Goal: Task Accomplishment & Management: Complete application form

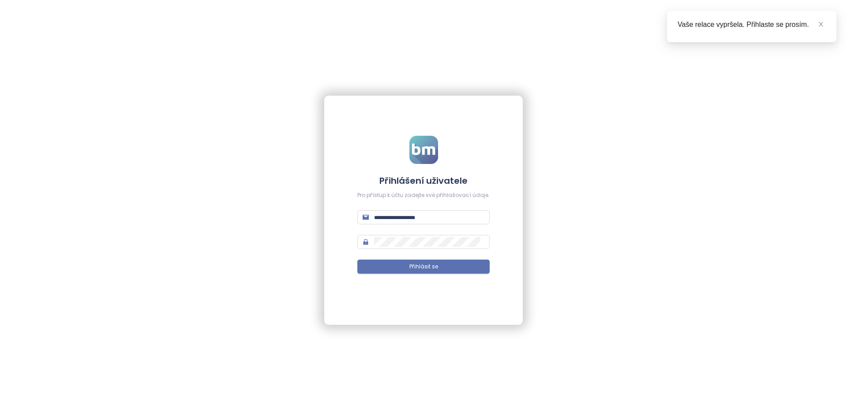
type input "**********"
click at [430, 225] on form "**********" at bounding box center [423, 210] width 132 height 149
click at [425, 220] on input "**********" at bounding box center [429, 218] width 110 height 10
click at [357, 260] on button "Přihlásit se" at bounding box center [423, 267] width 132 height 14
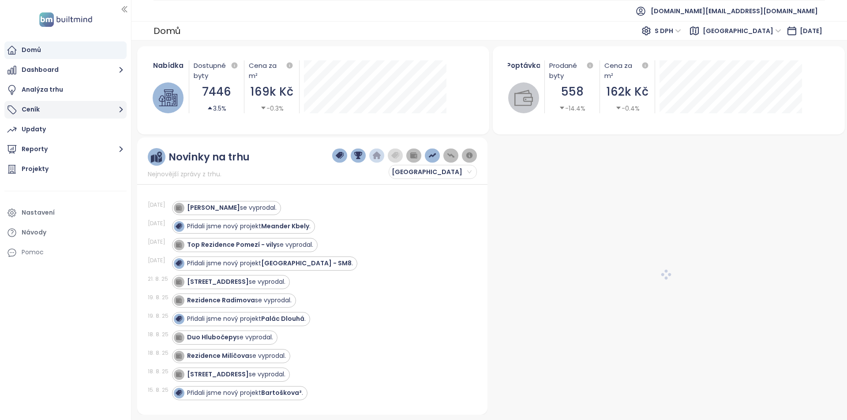
click at [50, 112] on button "Ceník" at bounding box center [65, 110] width 122 height 18
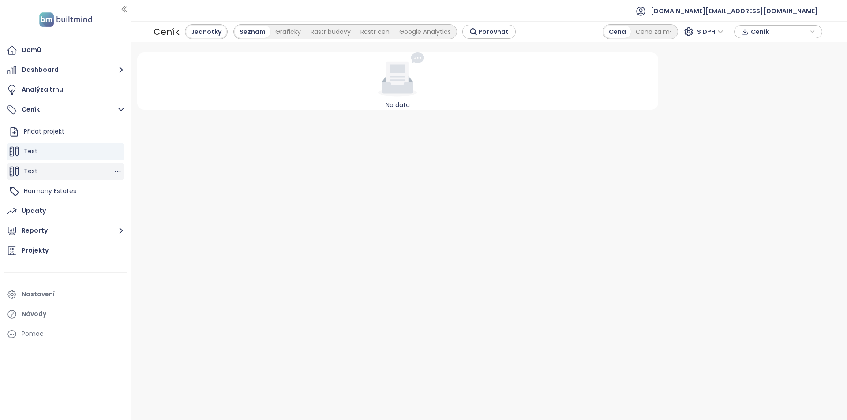
click at [49, 174] on div "Test" at bounding box center [66, 172] width 118 height 18
click at [72, 193] on span "Harmony Estates" at bounding box center [50, 191] width 52 height 9
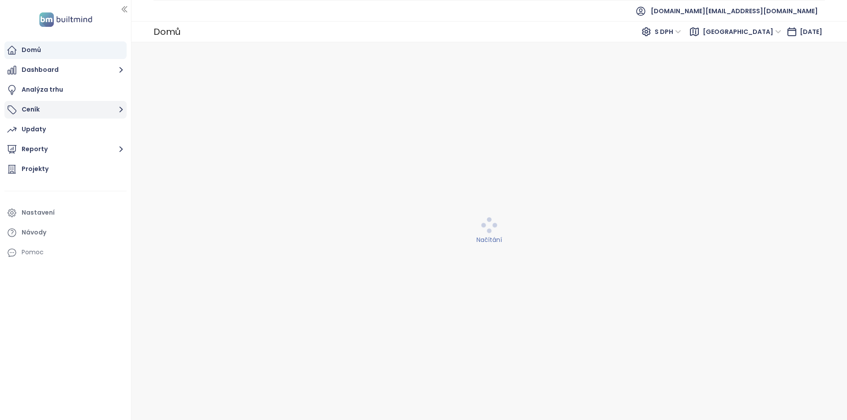
click at [50, 104] on button "Ceník" at bounding box center [65, 110] width 122 height 18
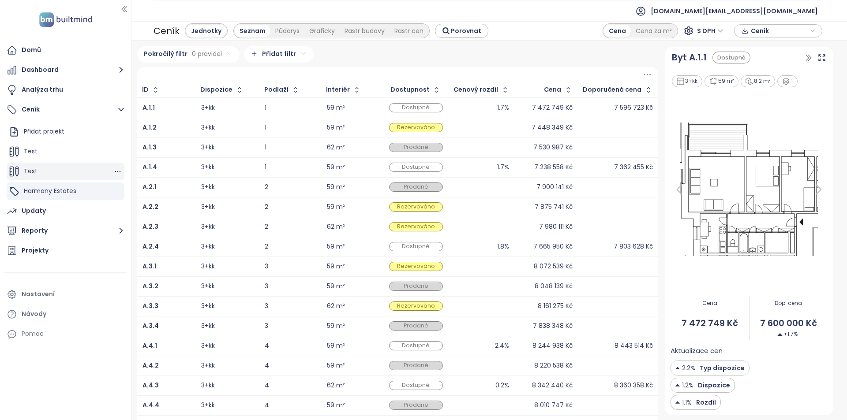
click at [79, 172] on div "Test" at bounding box center [66, 172] width 118 height 18
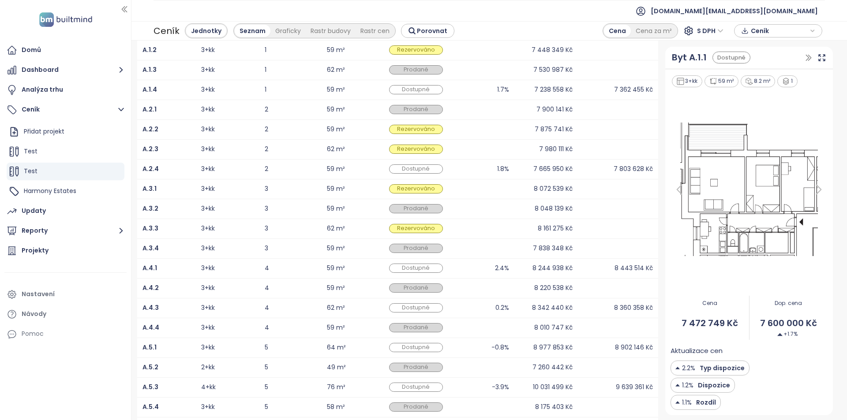
scroll to position [102, 0]
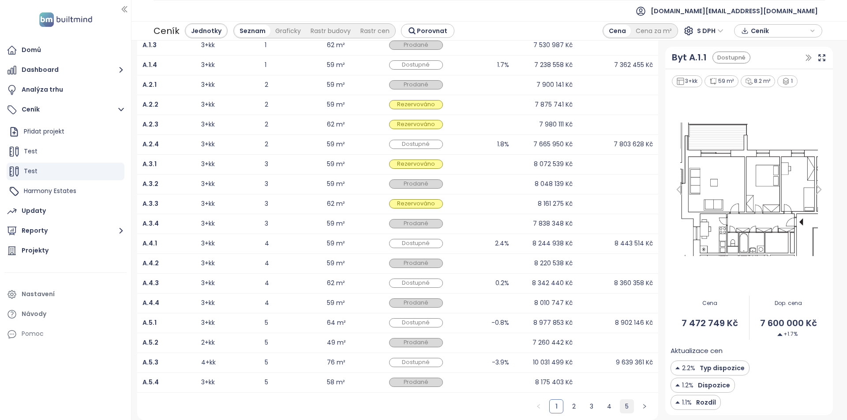
click at [625, 409] on ul "1 2 3 4 5" at bounding box center [591, 406] width 133 height 27
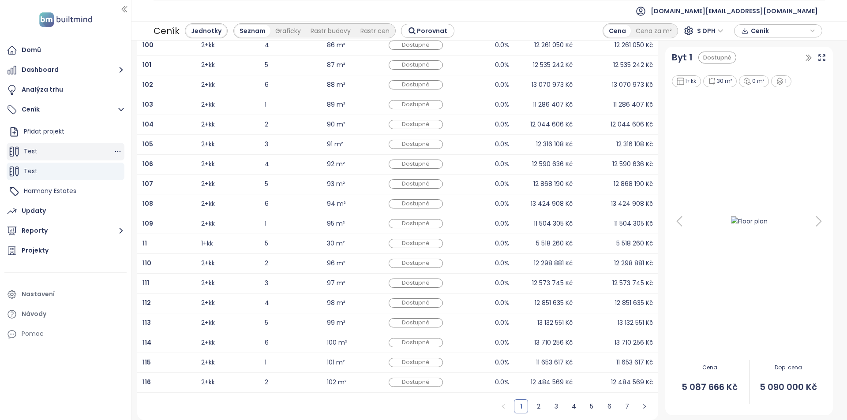
click at [57, 150] on div "Test" at bounding box center [66, 152] width 118 height 18
click at [48, 127] on div "Přidat projekt" at bounding box center [44, 131] width 41 height 11
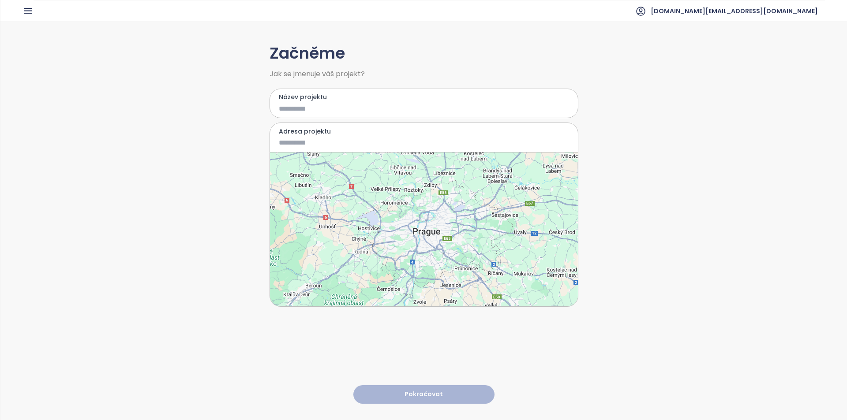
click at [383, 112] on input "Název projektu" at bounding box center [417, 108] width 277 height 11
click at [430, 228] on div at bounding box center [424, 230] width 308 height 154
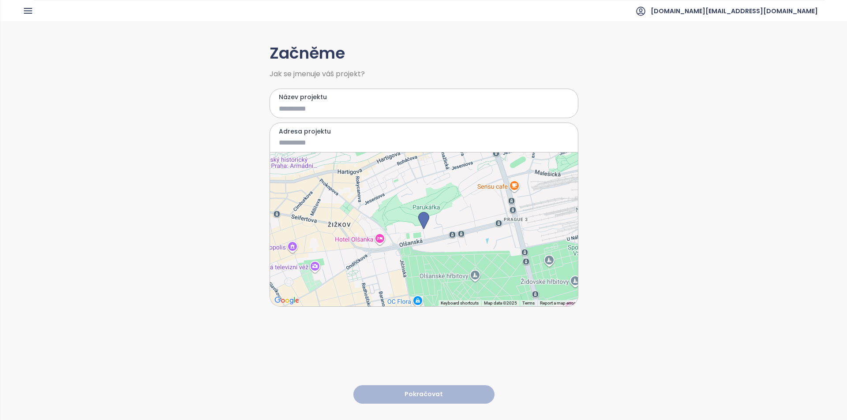
click at [307, 108] on input "Název projektu" at bounding box center [417, 108] width 277 height 11
type input "*"
type input "**********"
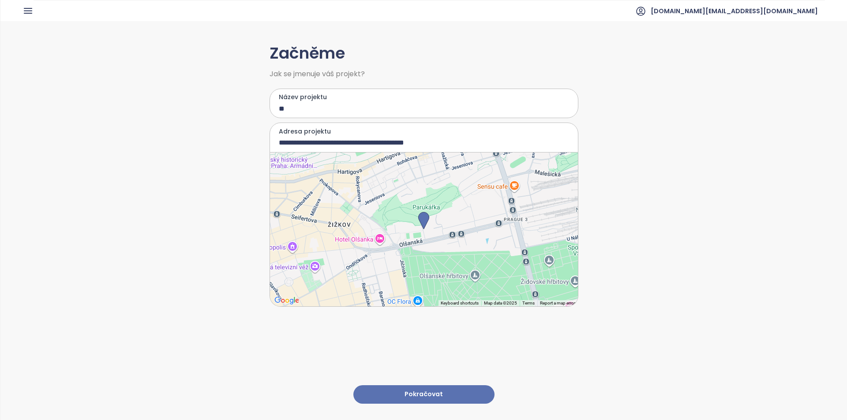
type input "**"
click at [445, 388] on button "Pokračovat" at bounding box center [423, 394] width 141 height 19
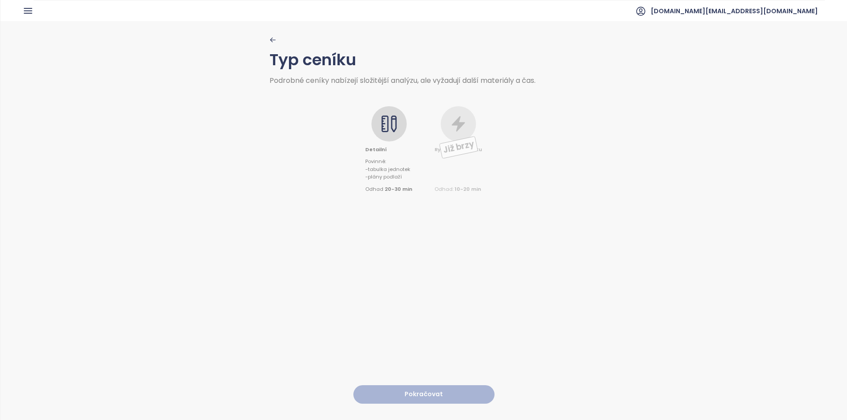
click at [367, 128] on div "Detailní Povinné : - tabulka jednotek - plány podlaží Odhad 20-30 min" at bounding box center [388, 149] width 47 height 87
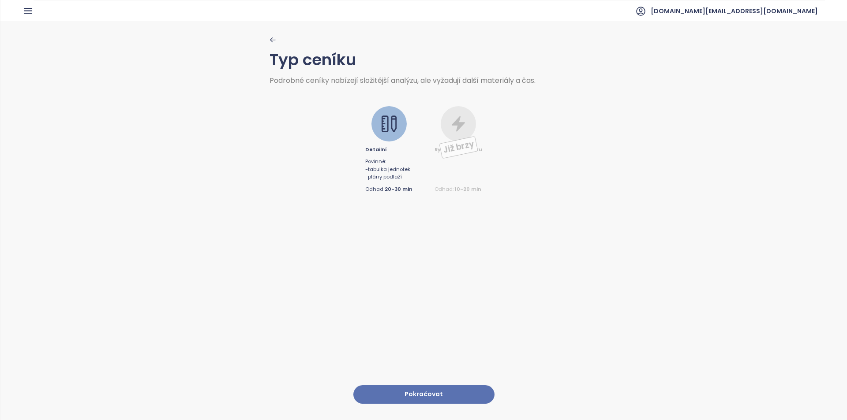
click at [409, 385] on button "Pokračovat" at bounding box center [423, 394] width 141 height 19
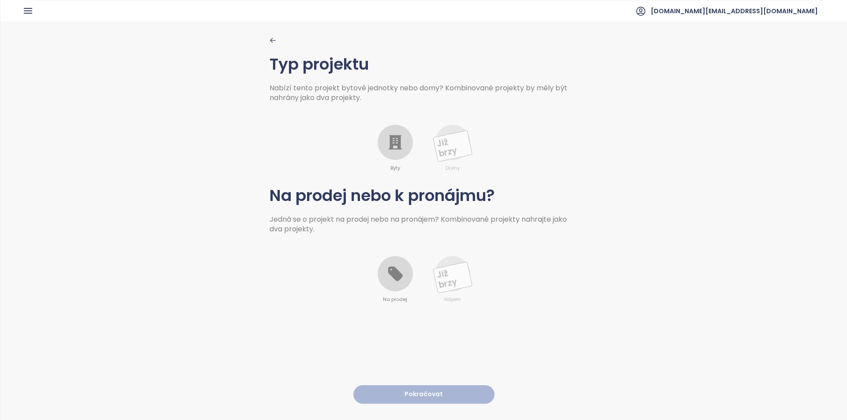
click at [395, 125] on div at bounding box center [395, 142] width 35 height 35
click at [400, 279] on icon at bounding box center [395, 274] width 18 height 18
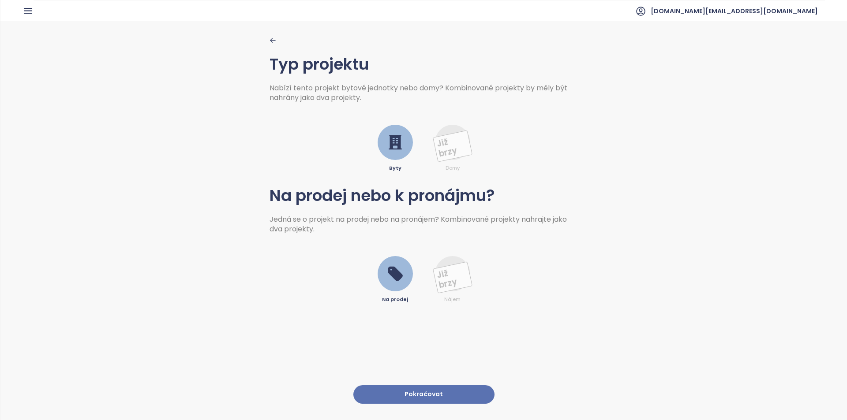
click at [408, 385] on button "Pokračovat" at bounding box center [423, 394] width 141 height 19
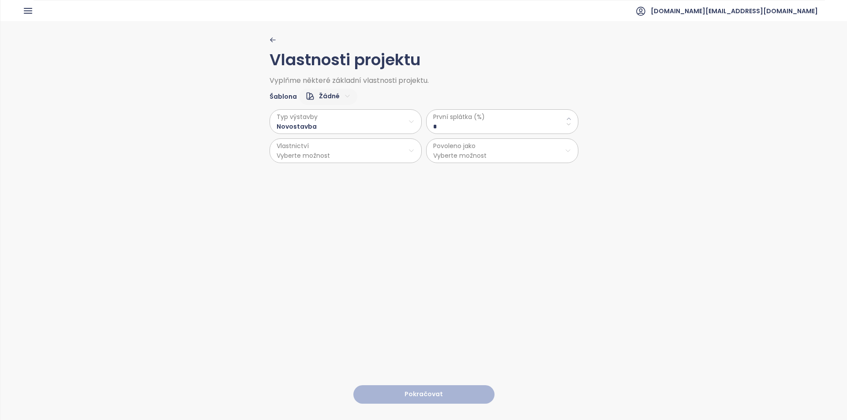
click at [322, 98] on html "Domů Dashboard Analýza trhu Ceník Updaty Reporty Projekty Nastavení Návody Pomo…" at bounding box center [423, 210] width 847 height 420
click at [324, 123] on span "Výchozí" at bounding box center [324, 127] width 34 height 12
type \(\%\) "**"
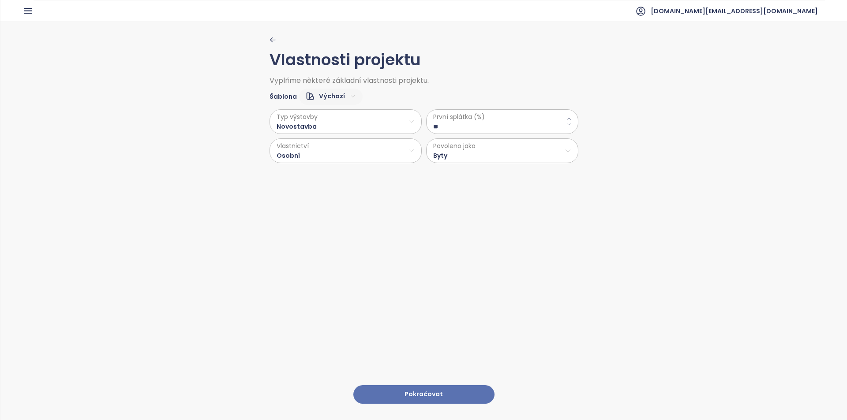
click at [375, 385] on button "Pokračovat" at bounding box center [423, 394] width 141 height 19
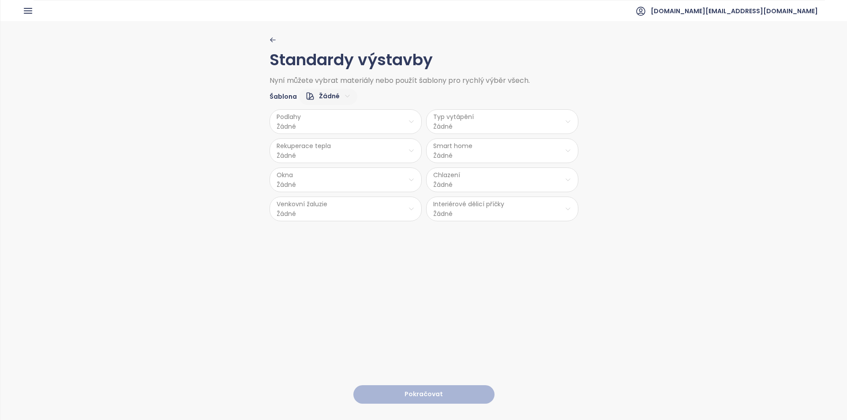
click at [332, 96] on html "Domů Dashboard Analýza trhu Ceník Updaty Reporty Projekty Nastavení Návody Pomo…" at bounding box center [423, 210] width 847 height 420
click at [328, 139] on span "Střední" at bounding box center [324, 140] width 33 height 12
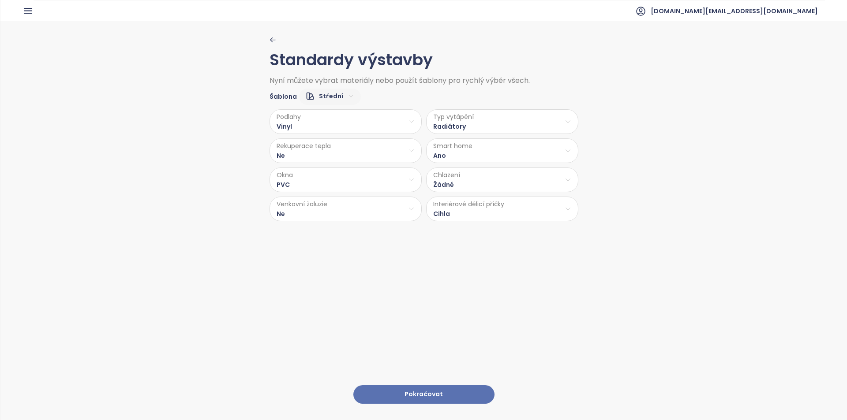
click at [395, 385] on button "Pokračovat" at bounding box center [423, 394] width 141 height 19
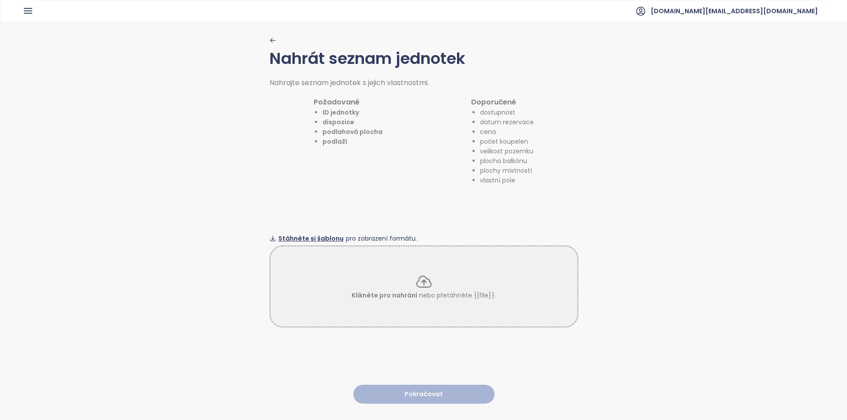
click at [301, 234] on span "Stáhněte si šablonu" at bounding box center [310, 239] width 65 height 10
click at [464, 281] on div "Klikněte pro nahrání nebo přetáhněte {{file}}." at bounding box center [423, 286] width 307 height 27
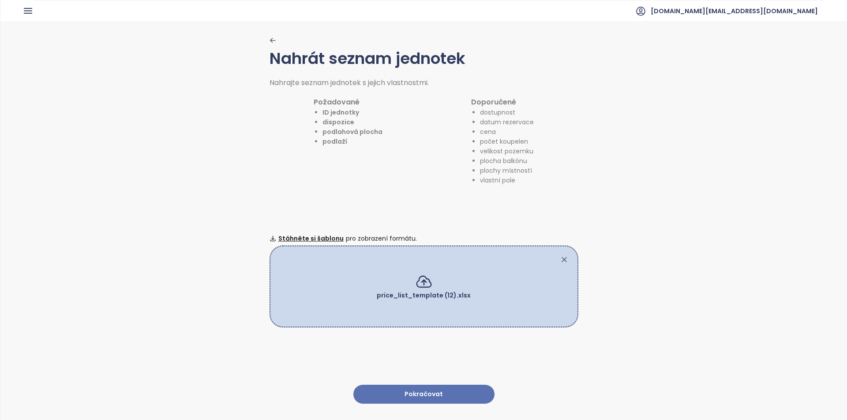
click at [411, 388] on button "Pokračovat" at bounding box center [423, 394] width 141 height 19
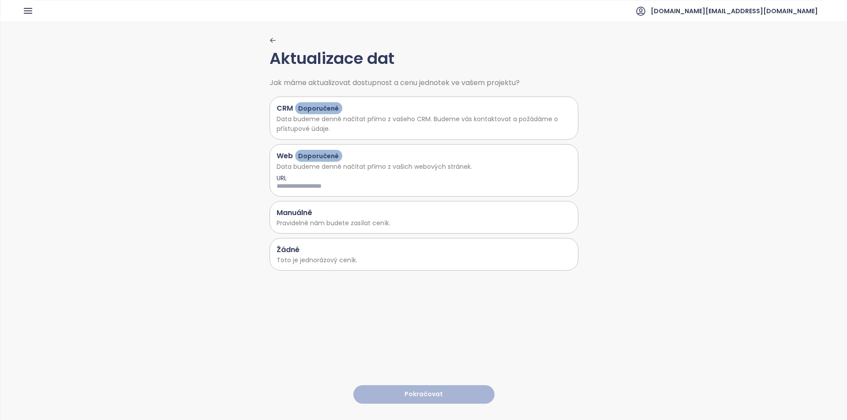
drag, startPoint x: 369, startPoint y: 264, endPoint x: 406, endPoint y: 392, distance: 133.6
click at [369, 264] on p "Toto je jednorázový ceník." at bounding box center [424, 260] width 295 height 10
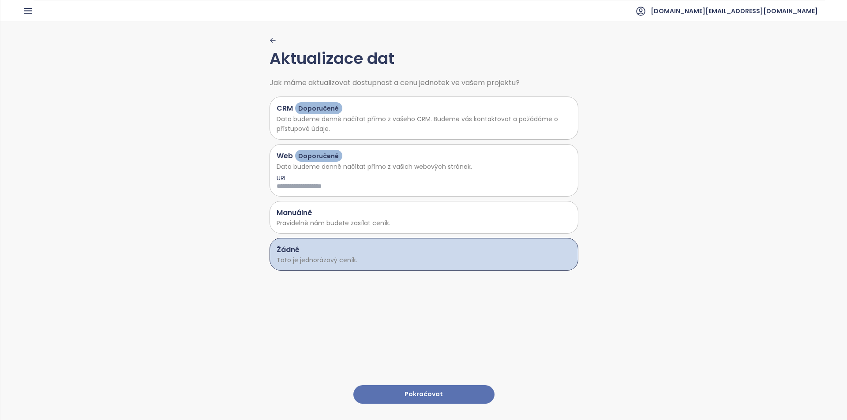
click at [406, 391] on button "Pokračovat" at bounding box center [423, 394] width 141 height 19
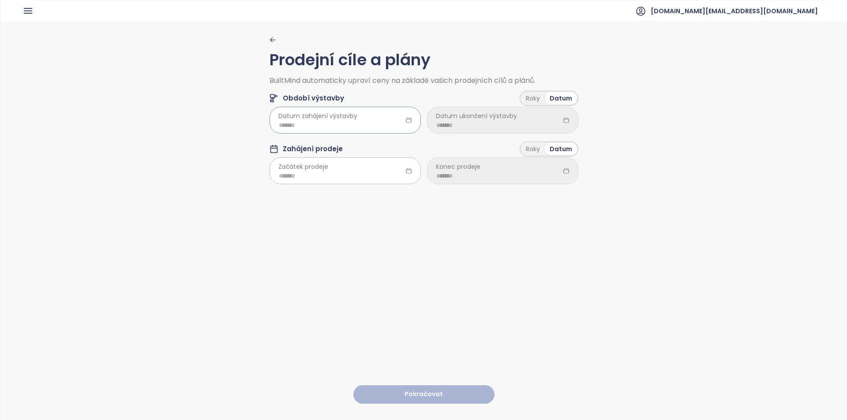
click at [355, 127] on input at bounding box center [345, 125] width 133 height 10
click at [342, 163] on div "Feb" at bounding box center [329, 167] width 26 height 11
type input "*******"
click at [321, 176] on input at bounding box center [345, 176] width 133 height 10
click at [328, 217] on div "Feb" at bounding box center [329, 218] width 26 height 11
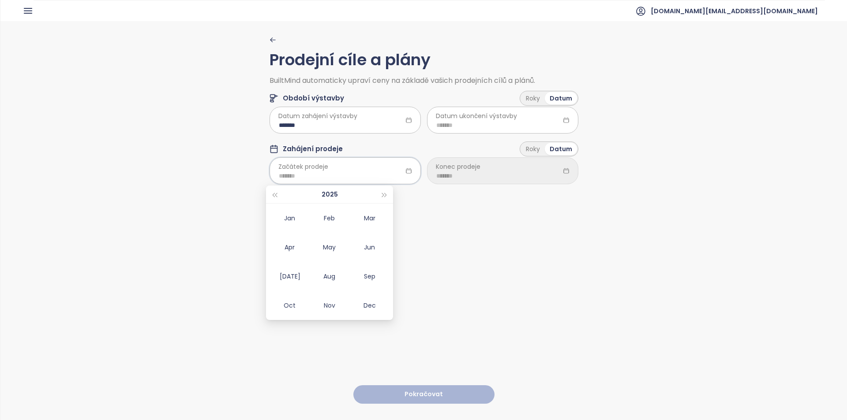
type input "*******"
drag, startPoint x: 542, startPoint y: 98, endPoint x: 536, endPoint y: 148, distance: 50.2
click at [541, 98] on div "Roky" at bounding box center [533, 98] width 24 height 12
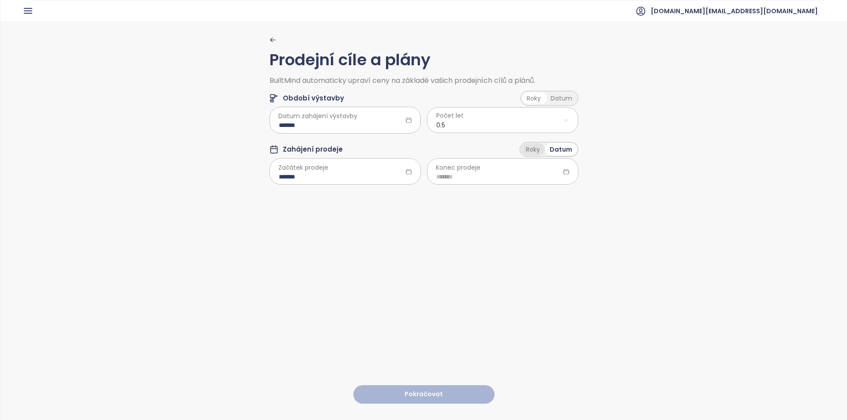
click at [533, 154] on div "Roky" at bounding box center [533, 149] width 24 height 12
click at [489, 119] on html "Domů Dashboard Analýza trhu Ceník Updaty Reporty Projekty Nastavení Návody Pomo…" at bounding box center [423, 210] width 847 height 420
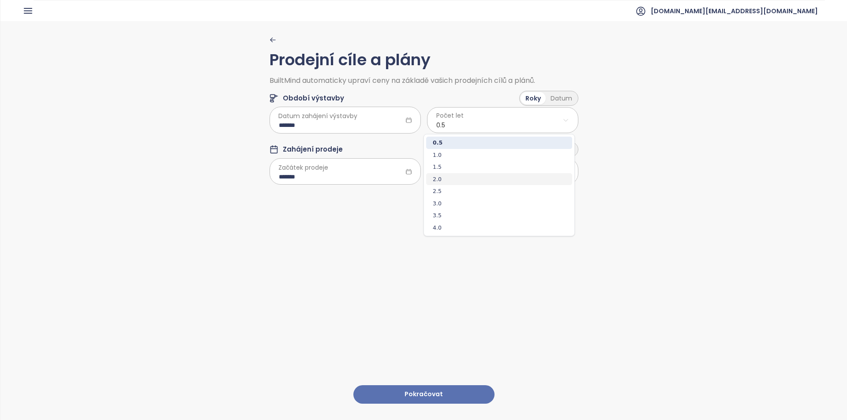
click at [466, 177] on span "2.0" at bounding box center [499, 179] width 146 height 12
click at [462, 180] on html "Domů Dashboard Analýza trhu Ceník Updaty Reporty Projekty Nastavení Návody Pomo…" at bounding box center [423, 210] width 847 height 420
click at [456, 236] on span "2.0" at bounding box center [499, 231] width 146 height 12
click at [443, 389] on button "Pokračovat" at bounding box center [423, 394] width 141 height 19
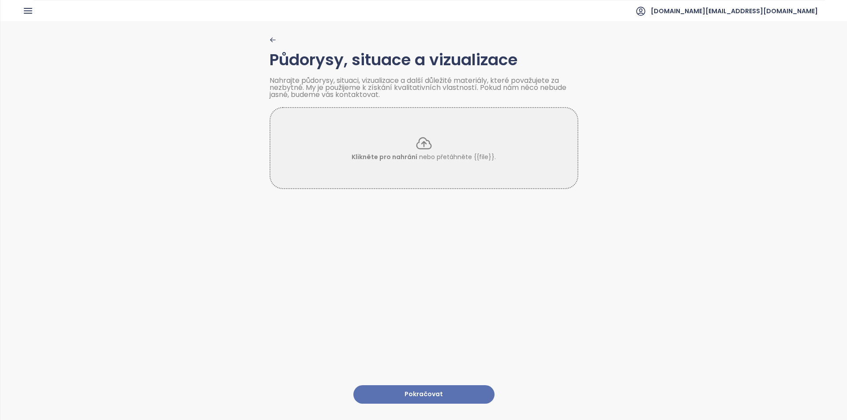
click at [415, 390] on button "Pokračovat" at bounding box center [423, 394] width 141 height 19
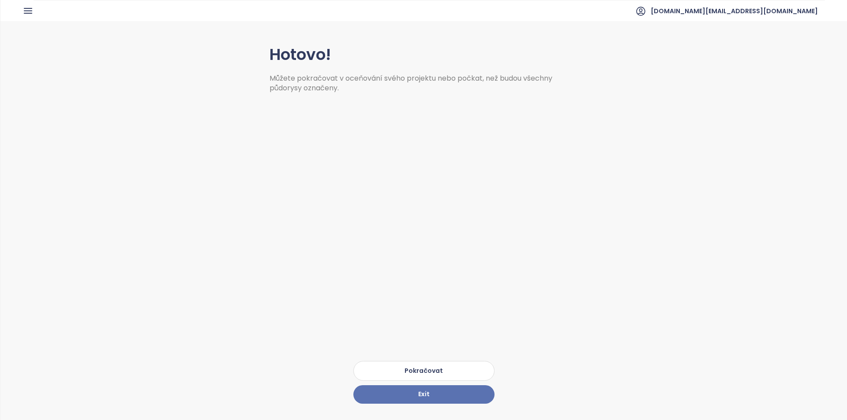
click at [412, 365] on button "Pokračovat" at bounding box center [423, 371] width 141 height 20
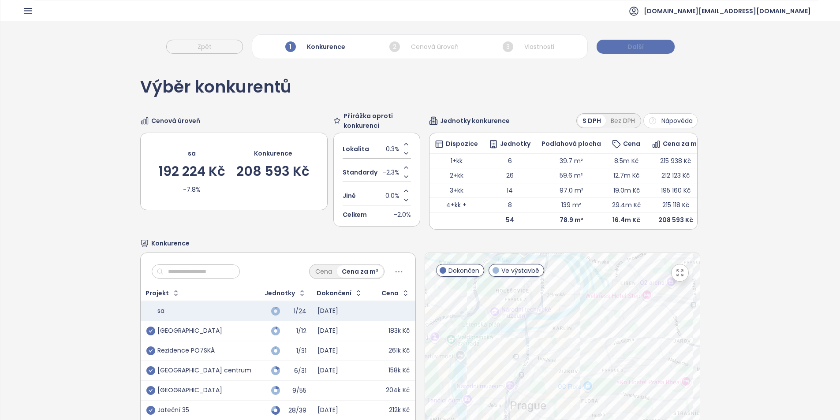
click at [633, 51] on span "Další" at bounding box center [636, 47] width 16 height 10
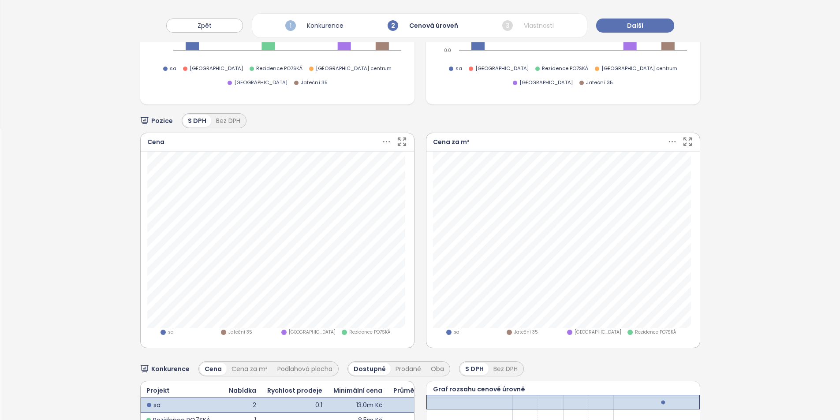
scroll to position [353, 0]
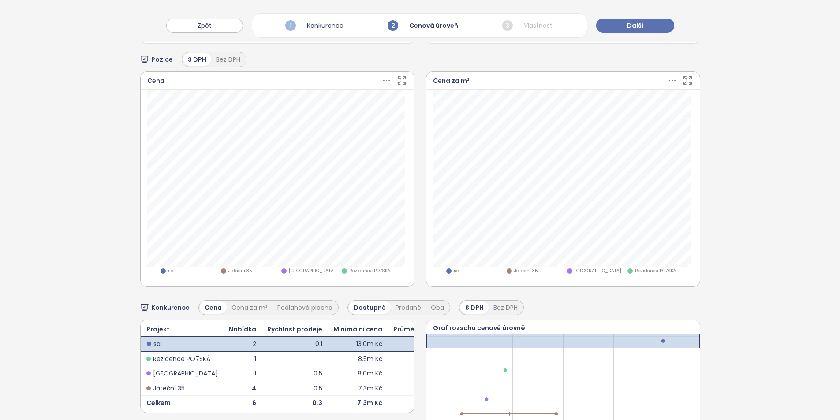
click at [596, 19] on button "Další" at bounding box center [635, 26] width 78 height 14
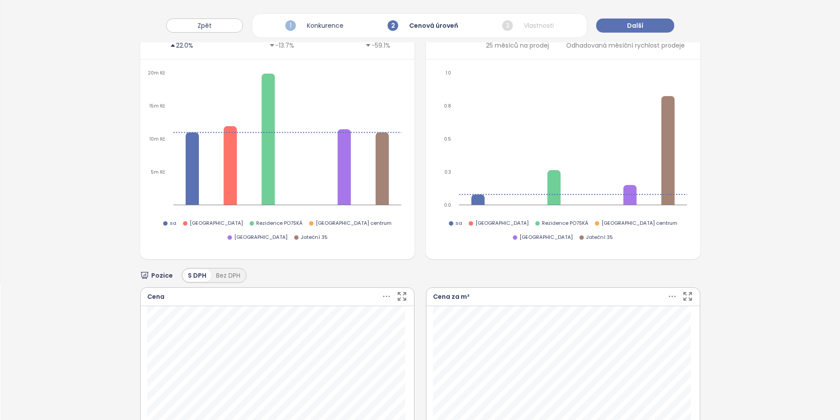
scroll to position [0, 0]
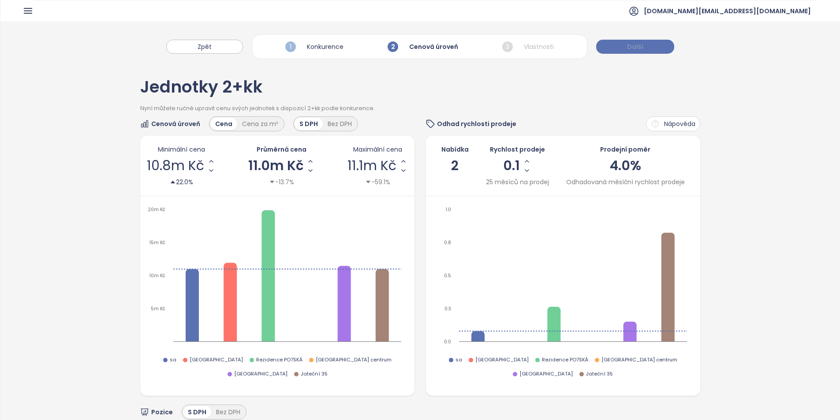
click at [629, 45] on span "Další" at bounding box center [635, 47] width 16 height 10
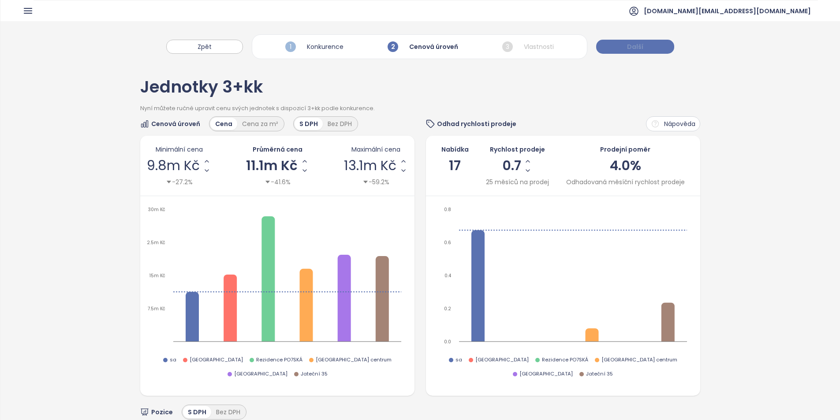
click at [618, 50] on button "Další" at bounding box center [635, 47] width 78 height 14
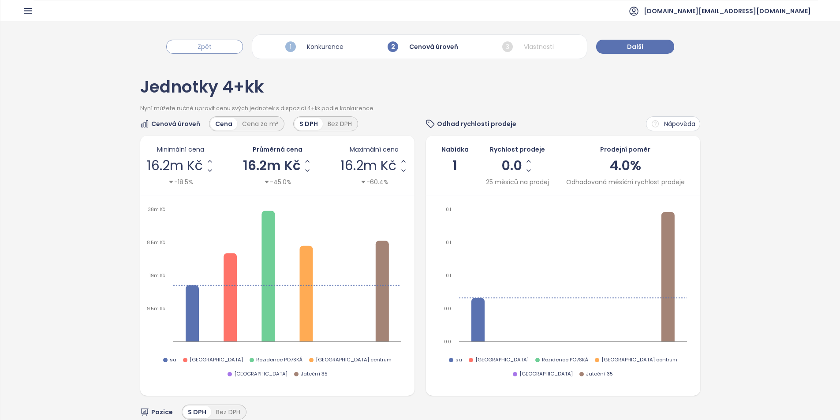
drag, startPoint x: 232, startPoint y: 57, endPoint x: 224, endPoint y: 48, distance: 12.5
click at [232, 57] on div "Zpět 1 Konkurence 2 Cenová úroveň 3 Vlastnosti Další" at bounding box center [420, 42] width 840 height 42
click at [222, 46] on button "Zpět" at bounding box center [204, 47] width 77 height 14
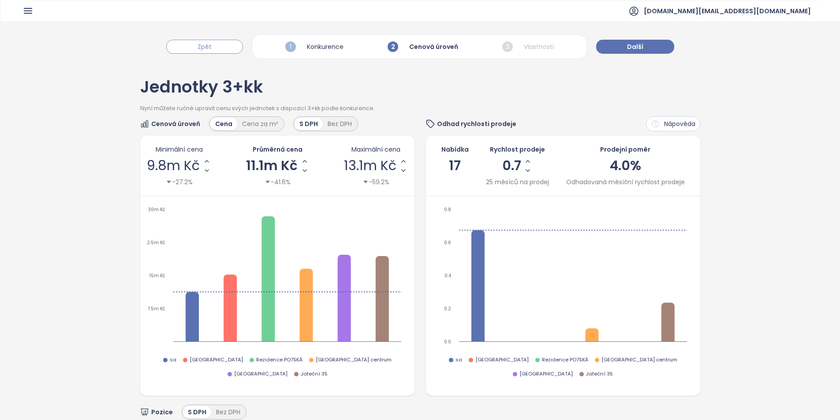
click at [221, 46] on button "Zpět" at bounding box center [204, 47] width 77 height 14
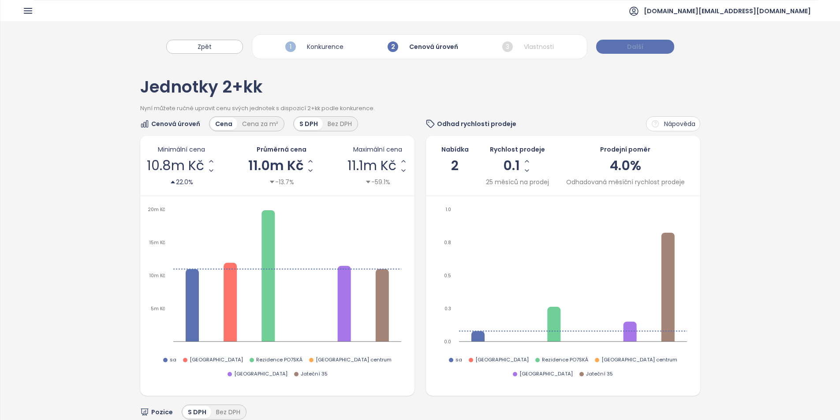
click at [615, 49] on button "Další" at bounding box center [635, 47] width 78 height 14
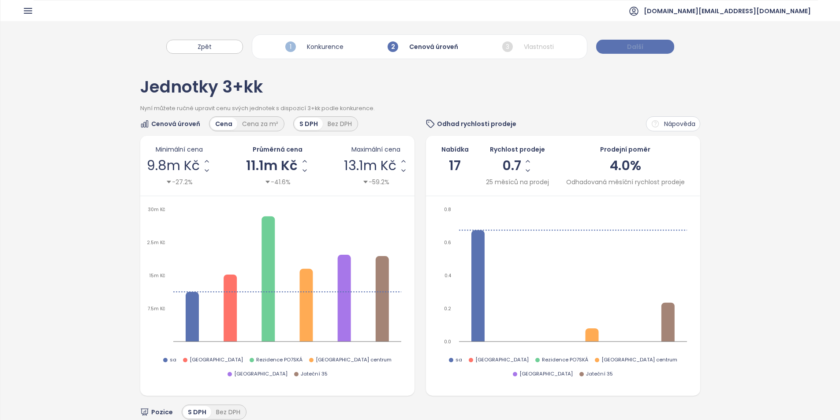
click at [615, 49] on button "Další" at bounding box center [635, 47] width 78 height 14
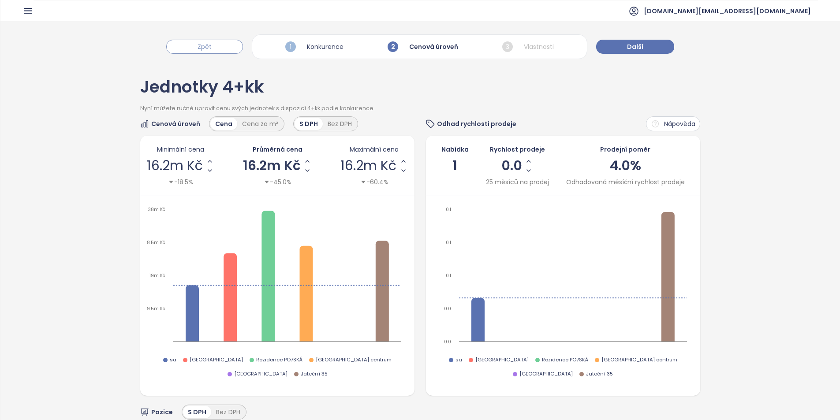
click at [232, 51] on button "Zpět" at bounding box center [204, 47] width 77 height 14
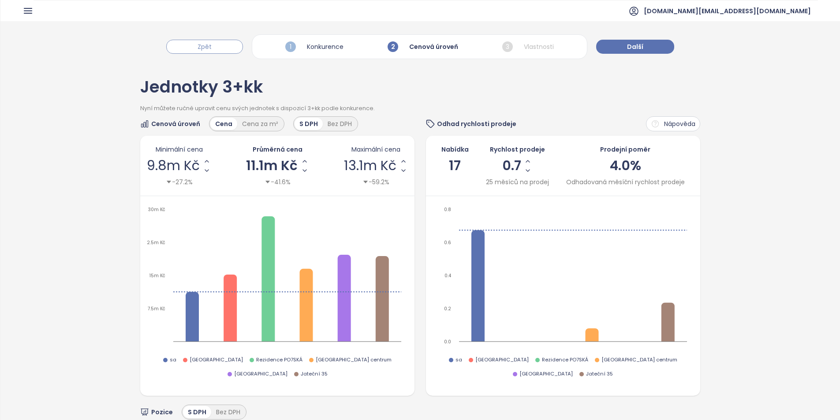
click at [232, 51] on button "Zpět" at bounding box center [204, 47] width 77 height 14
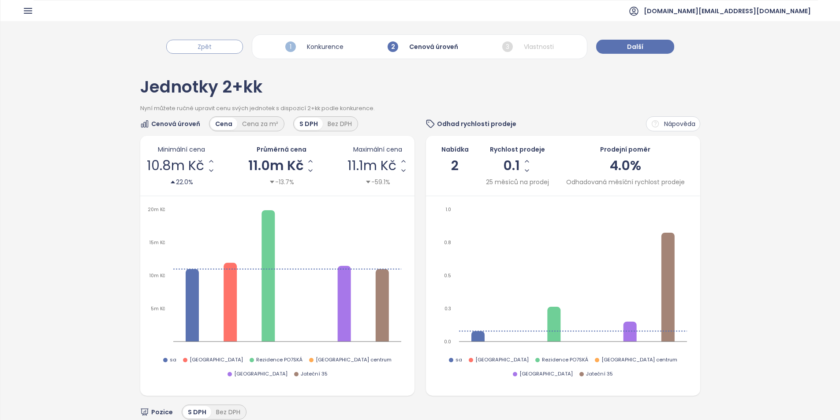
click at [232, 51] on button "Zpět" at bounding box center [204, 47] width 77 height 14
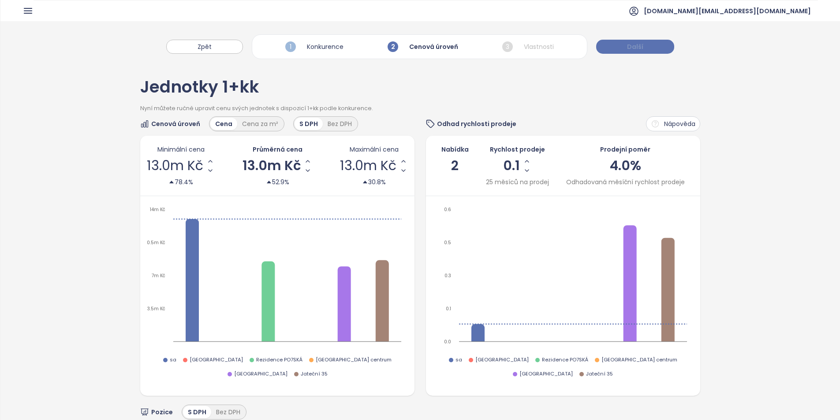
click at [617, 43] on button "Další" at bounding box center [635, 47] width 78 height 14
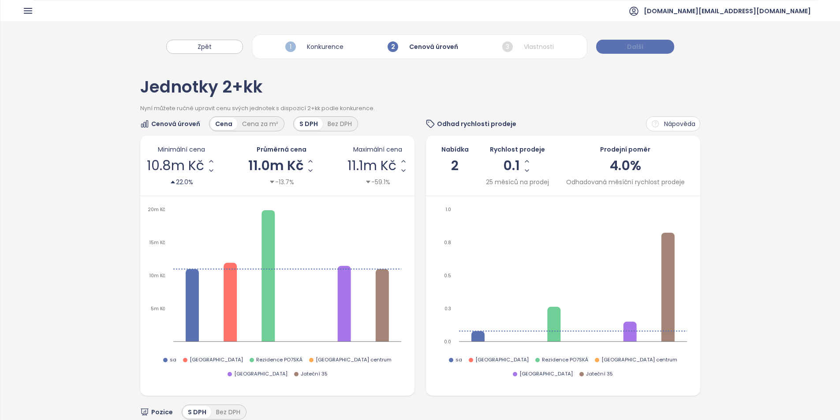
click at [617, 43] on button "Další" at bounding box center [635, 47] width 78 height 14
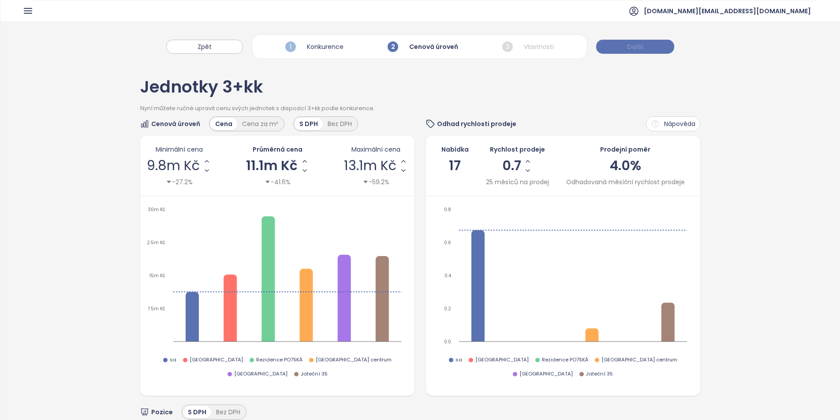
click at [617, 43] on button "Další" at bounding box center [635, 47] width 78 height 14
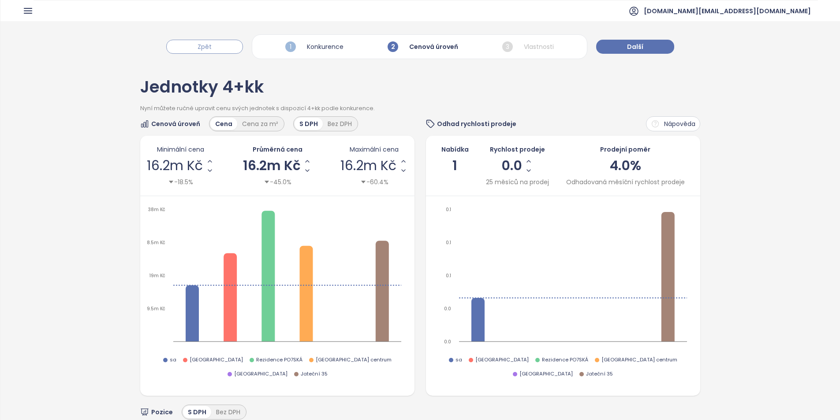
drag, startPoint x: 224, startPoint y: 40, endPoint x: 222, endPoint y: 52, distance: 11.6
click at [223, 46] on button "Zpět" at bounding box center [204, 47] width 77 height 14
click at [222, 52] on button "Zpět" at bounding box center [204, 47] width 77 height 14
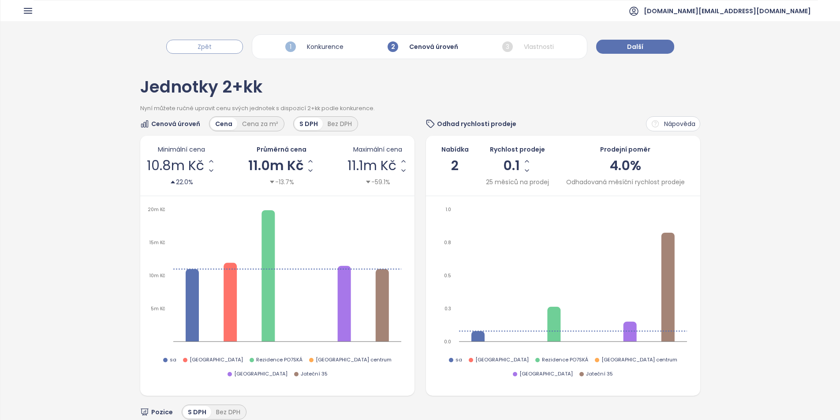
click at [222, 52] on button "Zpět" at bounding box center [204, 47] width 77 height 14
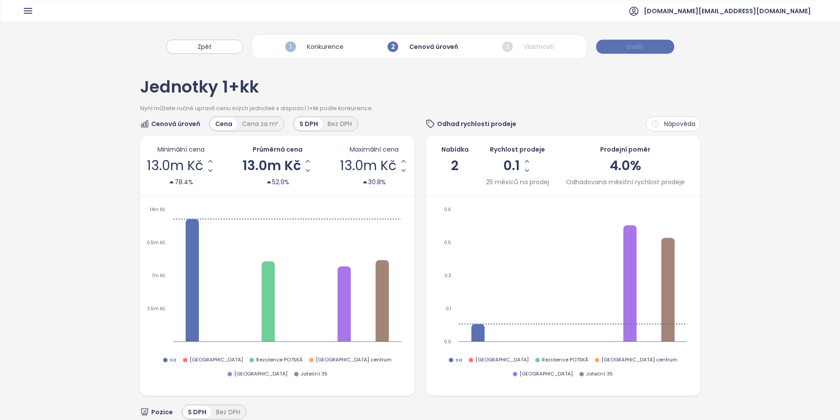
click at [613, 45] on button "Další" at bounding box center [635, 47] width 78 height 14
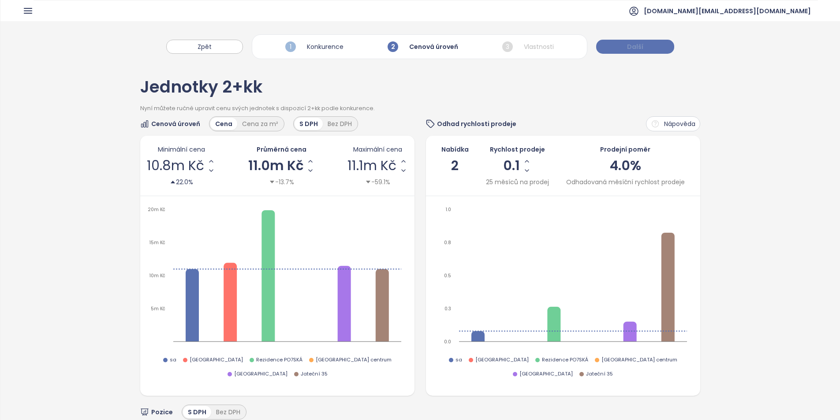
click at [613, 45] on button "Další" at bounding box center [635, 47] width 78 height 14
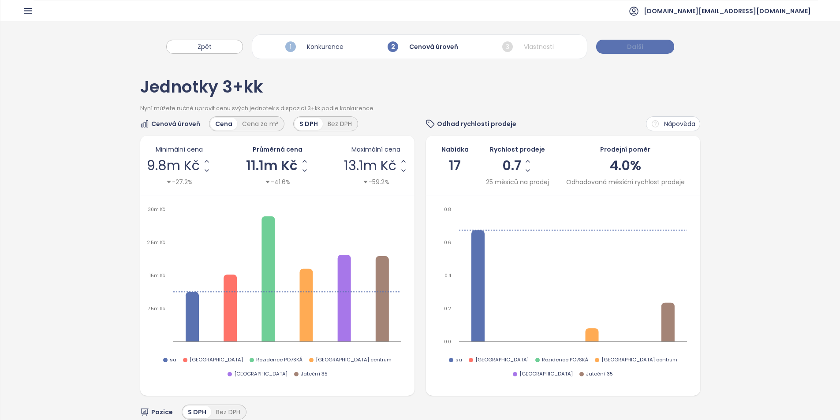
click at [613, 45] on button "Další" at bounding box center [635, 47] width 78 height 14
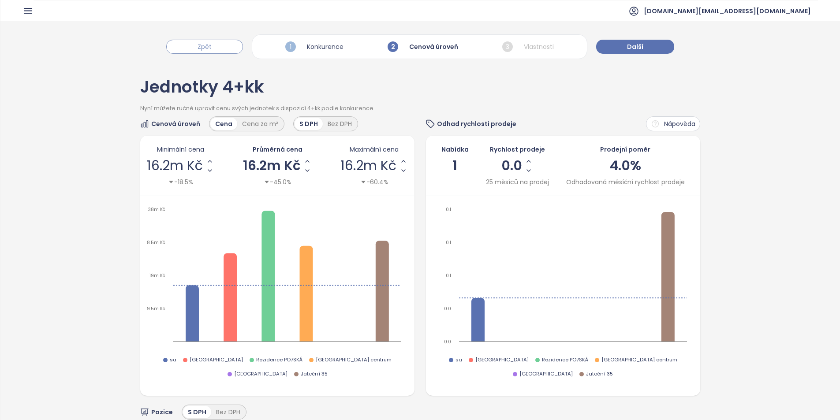
click at [225, 46] on button "Zpět" at bounding box center [204, 47] width 77 height 14
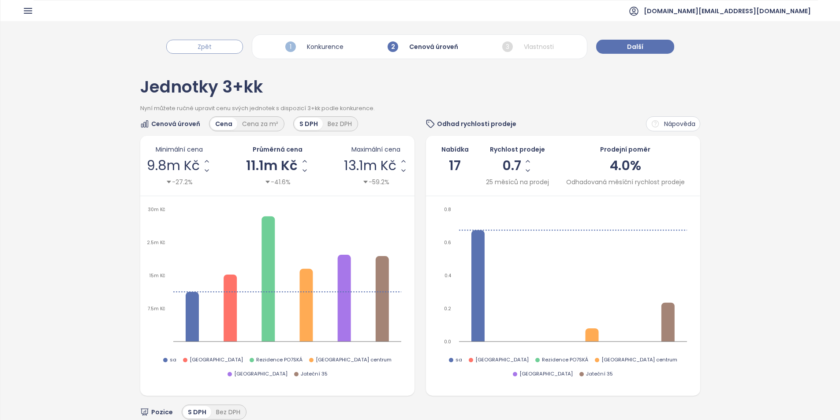
click at [225, 46] on button "Zpět" at bounding box center [204, 47] width 77 height 14
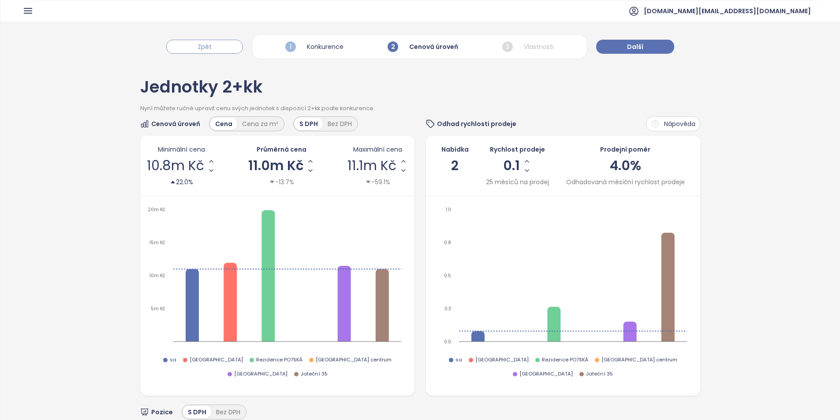
click at [225, 46] on button "Zpět" at bounding box center [204, 47] width 77 height 14
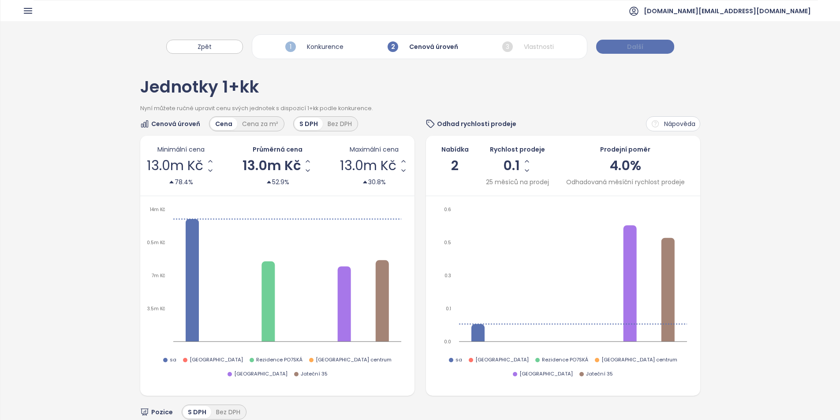
click at [640, 43] on span "Další" at bounding box center [635, 47] width 16 height 10
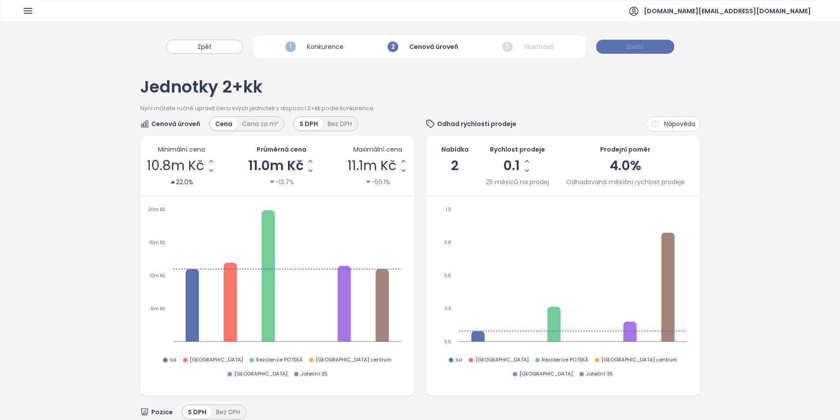
click at [640, 43] on span "Další" at bounding box center [635, 47] width 16 height 10
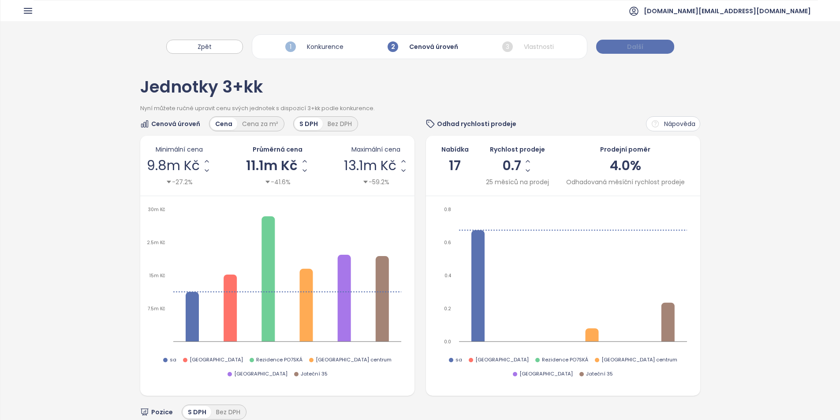
click at [640, 43] on span "Další" at bounding box center [635, 47] width 16 height 10
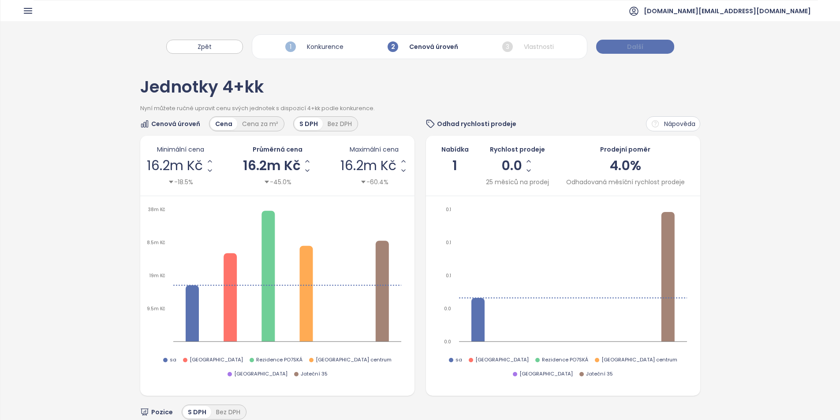
click at [640, 43] on span "Další" at bounding box center [635, 47] width 16 height 10
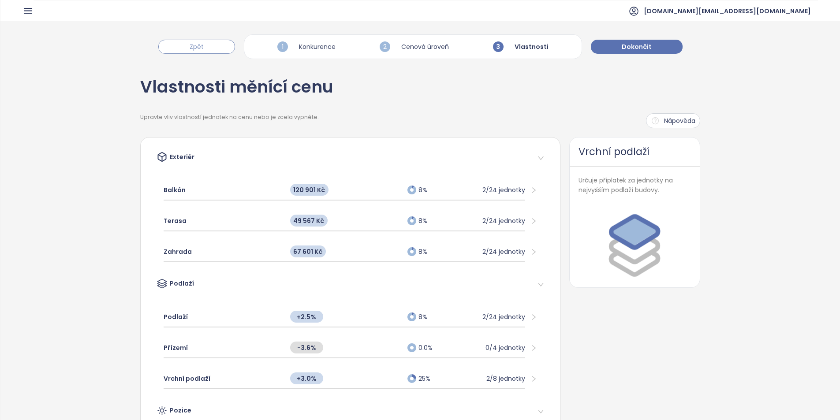
click at [192, 42] on span "Zpět" at bounding box center [197, 47] width 14 height 10
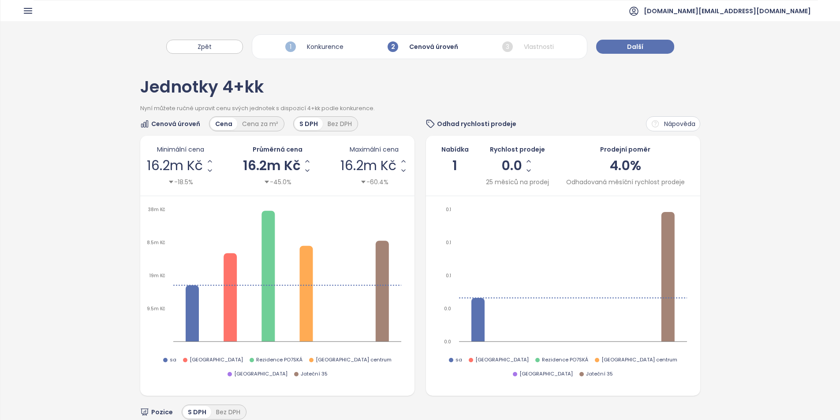
click at [347, 63] on div "Zpět 1 Konkurence 2 Cenová úroveň 3 Vlastnosti Další" at bounding box center [420, 42] width 840 height 42
click at [224, 49] on button "Zpět" at bounding box center [204, 47] width 77 height 14
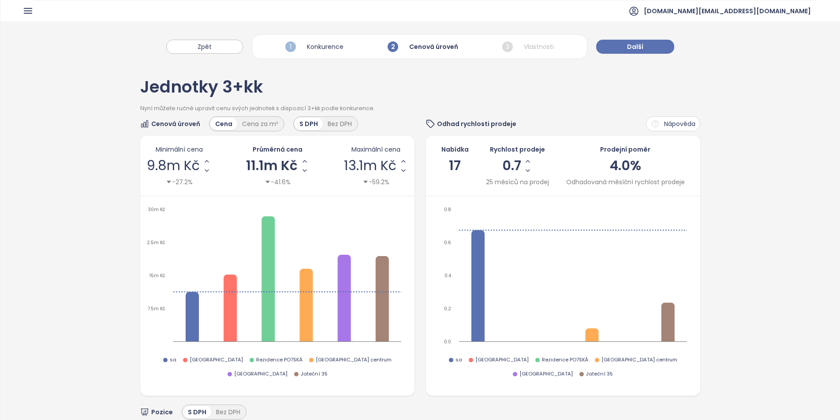
click at [231, 45] on button "Zpět" at bounding box center [204, 47] width 77 height 14
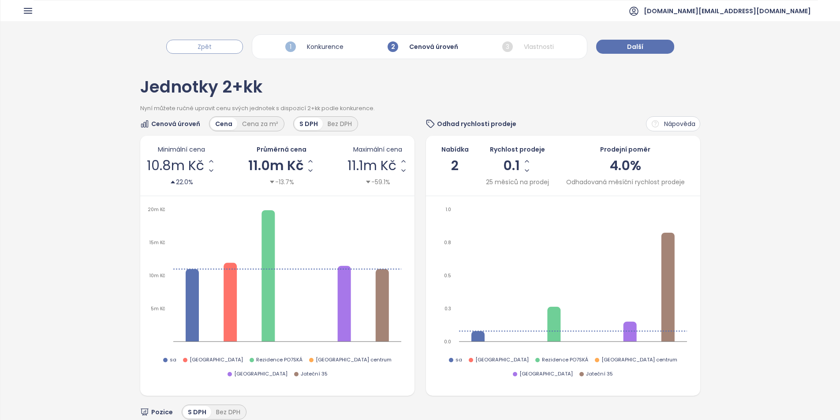
click at [230, 47] on button "Zpět" at bounding box center [204, 47] width 77 height 14
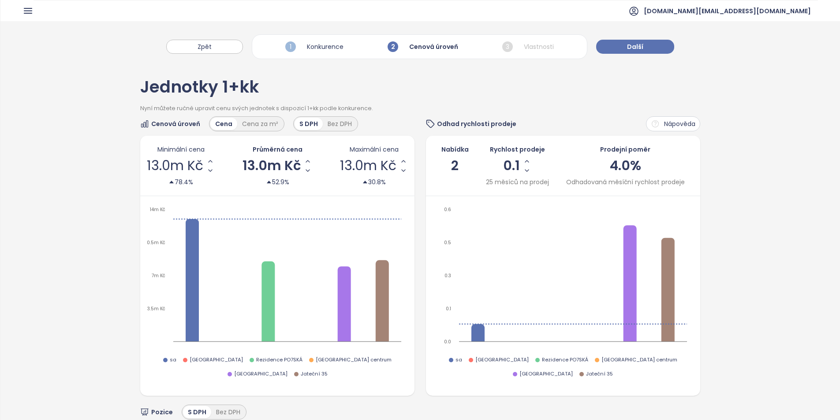
click at [654, 54] on div "Zpět 1 Konkurence 2 Cenová úroveň 3 Vlastnosti Další" at bounding box center [420, 42] width 840 height 42
click at [619, 46] on button "Další" at bounding box center [635, 47] width 78 height 14
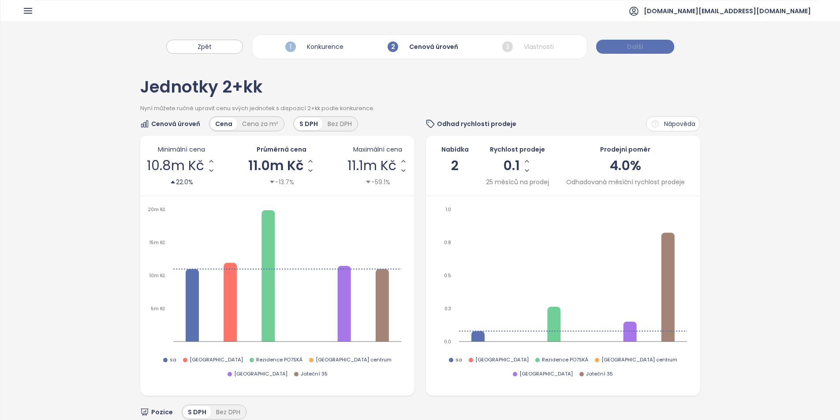
click at [627, 46] on span "Další" at bounding box center [635, 47] width 16 height 10
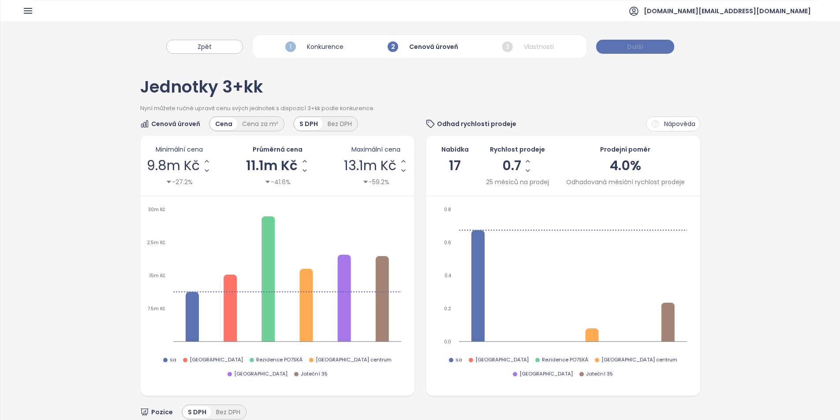
click at [656, 44] on button "Další" at bounding box center [635, 47] width 78 height 14
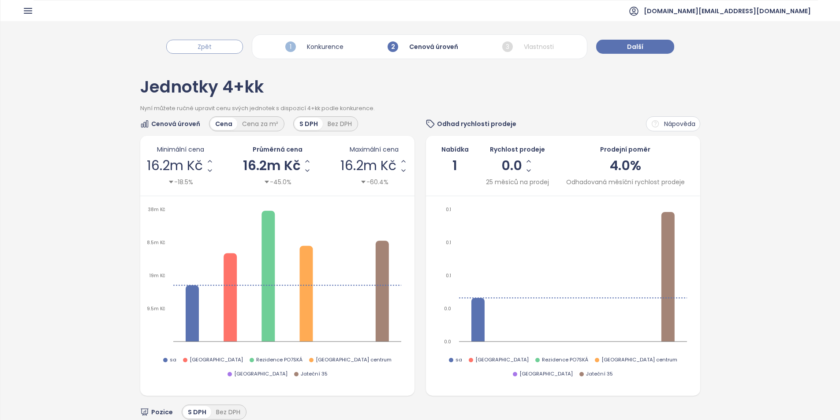
click at [205, 48] on span "Zpět" at bounding box center [205, 47] width 14 height 10
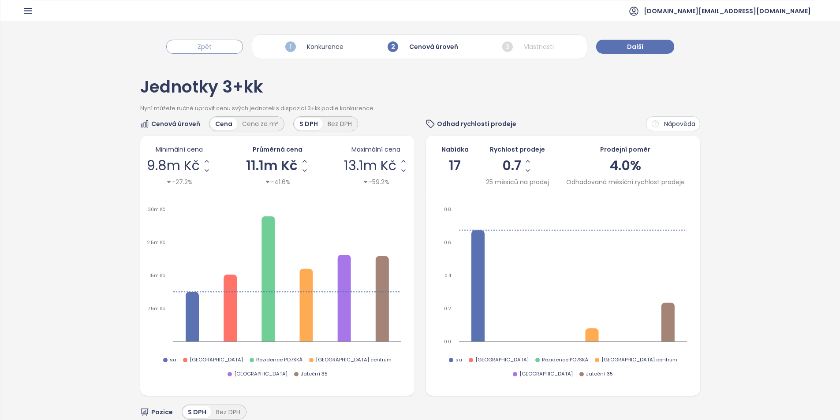
click at [191, 49] on button "Zpět" at bounding box center [204, 47] width 77 height 14
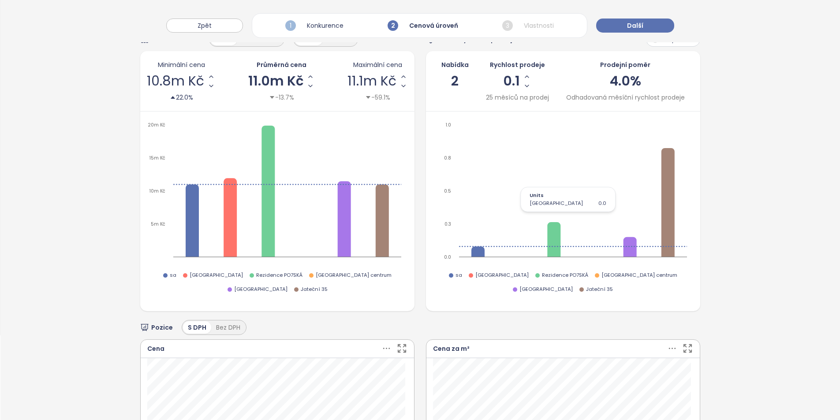
scroll to position [221, 0]
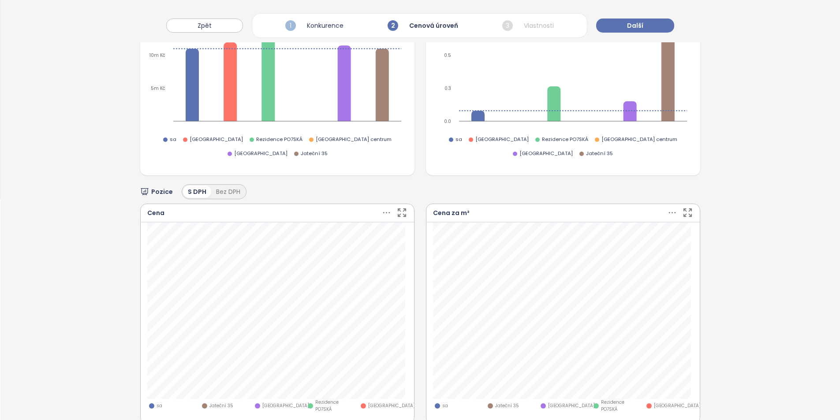
click at [321, 184] on div "Pozice S DPH Bez DPH" at bounding box center [420, 191] width 560 height 15
